Goal: Entertainment & Leisure: Browse casually

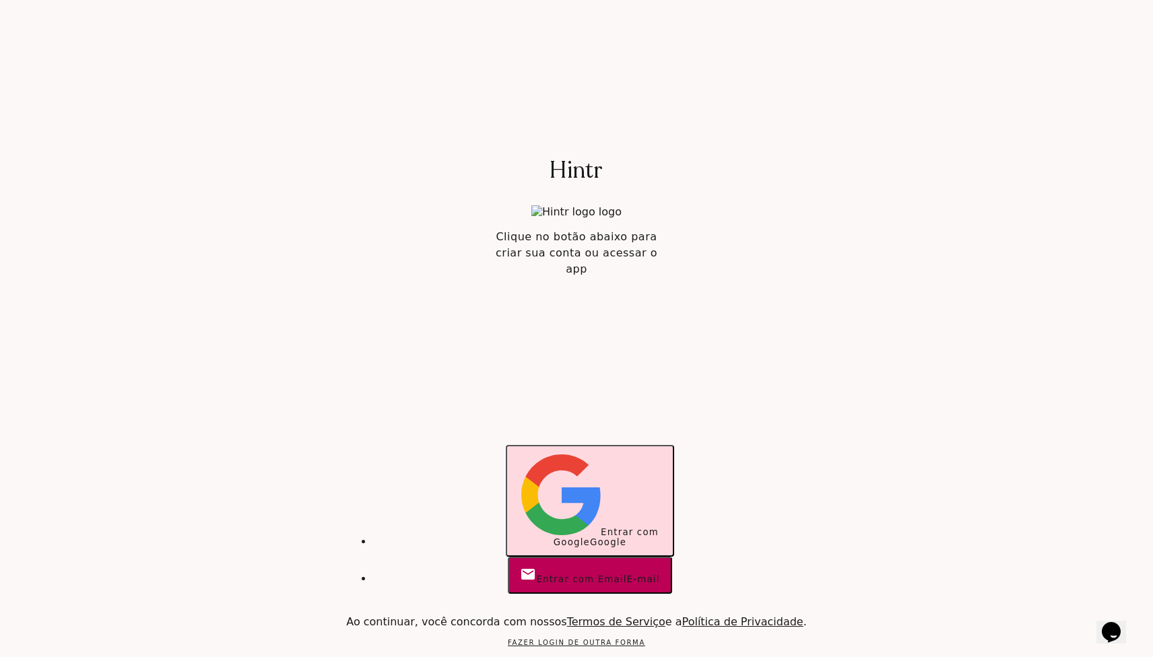
click at [554, 527] on span "Entrar com Google" at bounding box center [606, 537] width 105 height 20
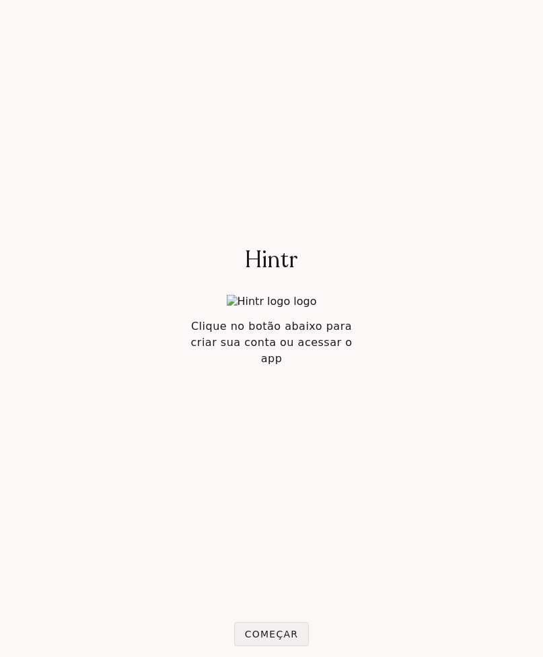
click at [0, 0] on slot "Começar" at bounding box center [0, 0] width 0 height 0
click at [268, 628] on button "Começar" at bounding box center [271, 634] width 75 height 24
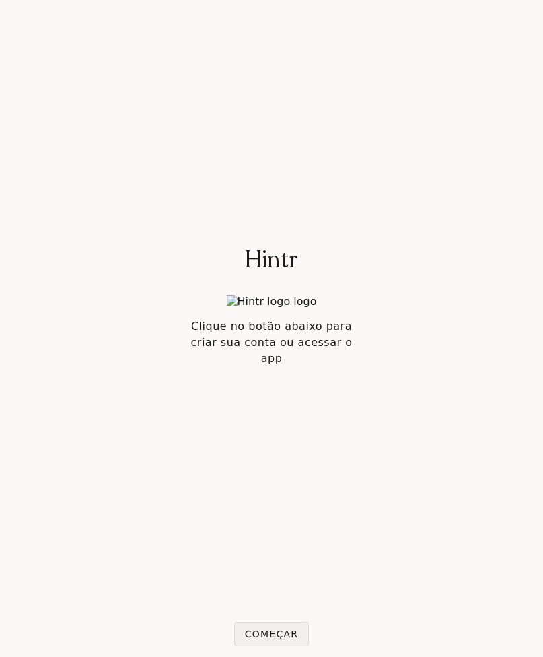
click at [268, 628] on button "Começar" at bounding box center [271, 634] width 75 height 24
